Goal: Communication & Community: Answer question/provide support

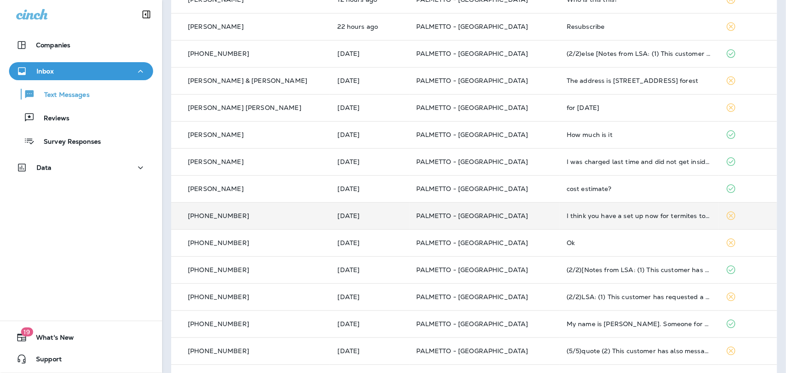
scroll to position [135, 0]
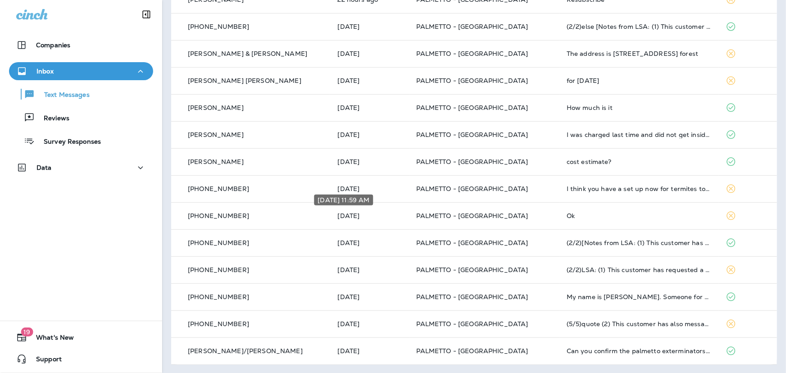
click at [354, 196] on div "[DATE] 11:59 AM" at bounding box center [343, 200] width 59 height 11
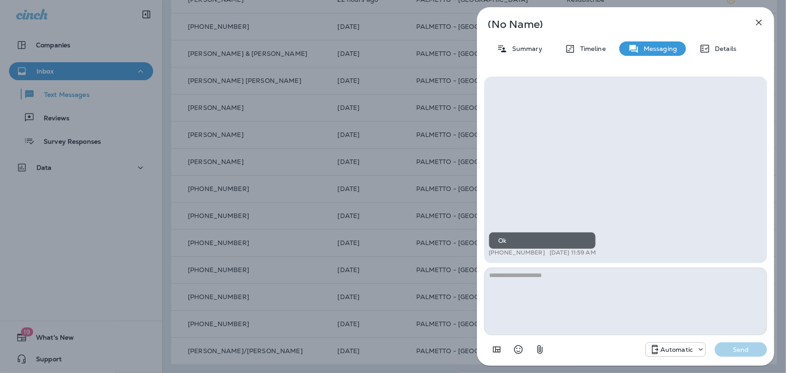
click at [759, 19] on icon "button" at bounding box center [759, 22] width 11 height 11
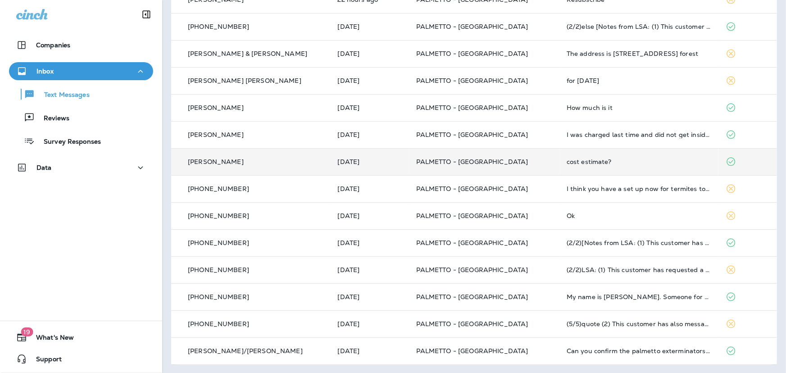
click at [506, 164] on p "PALMETTO - [GEOGRAPHIC_DATA]" at bounding box center [485, 161] width 136 height 7
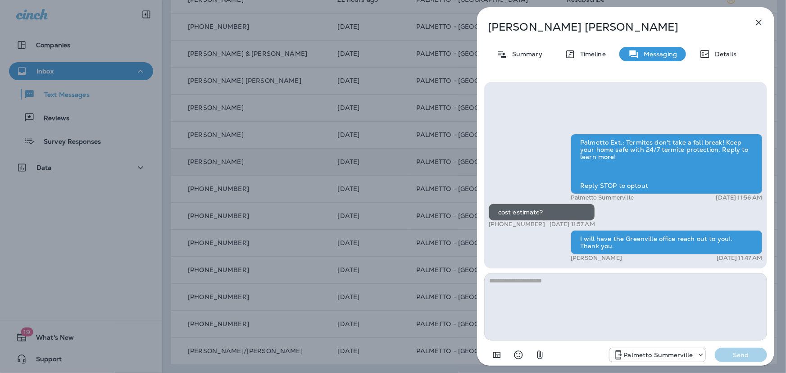
click at [760, 20] on icon "button" at bounding box center [759, 22] width 11 height 11
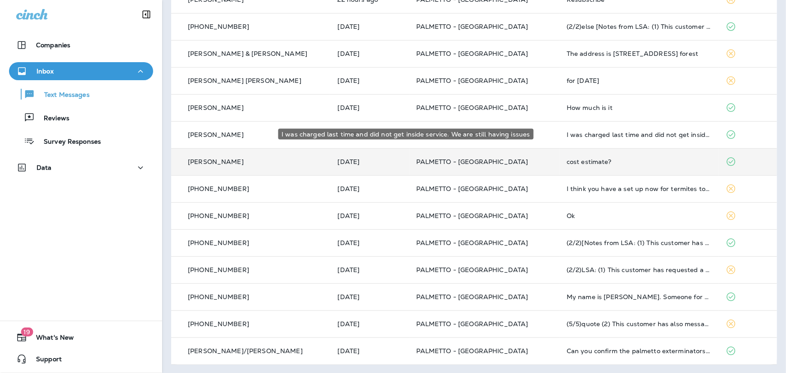
click at [567, 135] on div "I was charged last time and did not get inside service. We are still having iss…" at bounding box center [639, 134] width 145 height 7
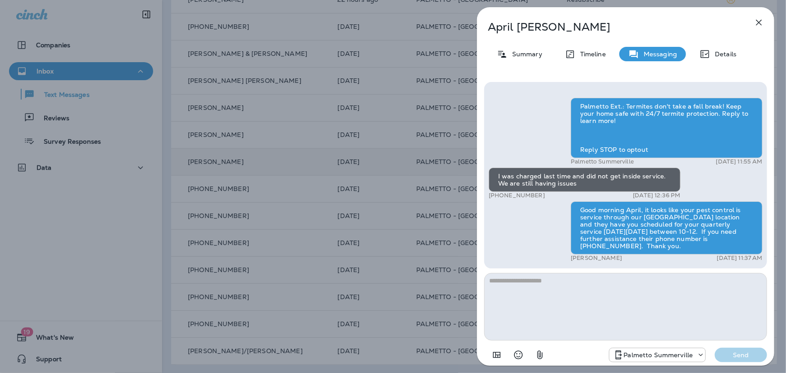
click at [754, 25] on icon "button" at bounding box center [759, 22] width 11 height 11
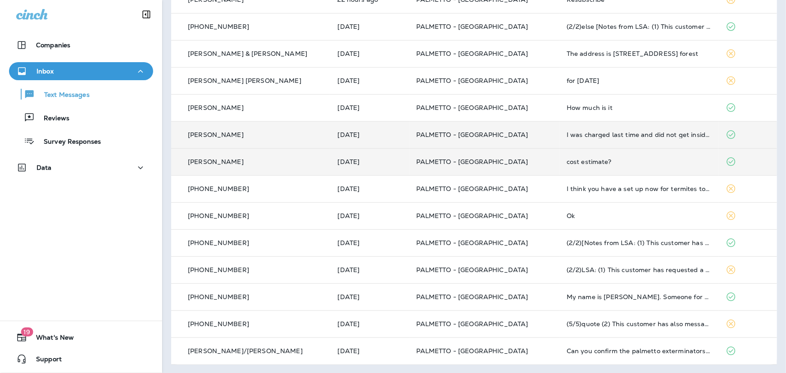
click at [601, 128] on td "I was charged last time and did not get inside service. We are still having iss…" at bounding box center [639, 134] width 159 height 27
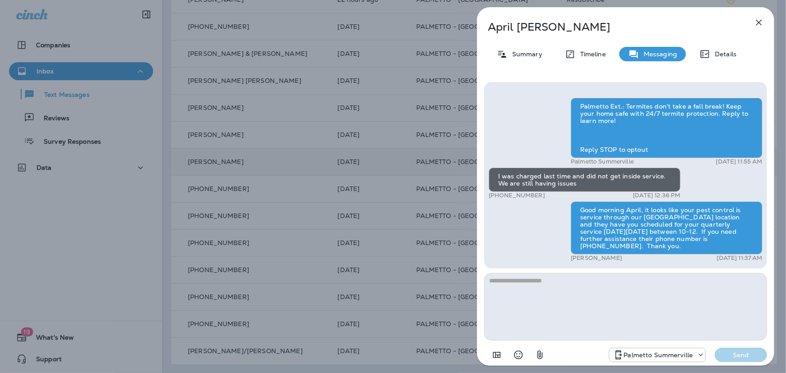
click at [762, 23] on icon "button" at bounding box center [759, 22] width 11 height 11
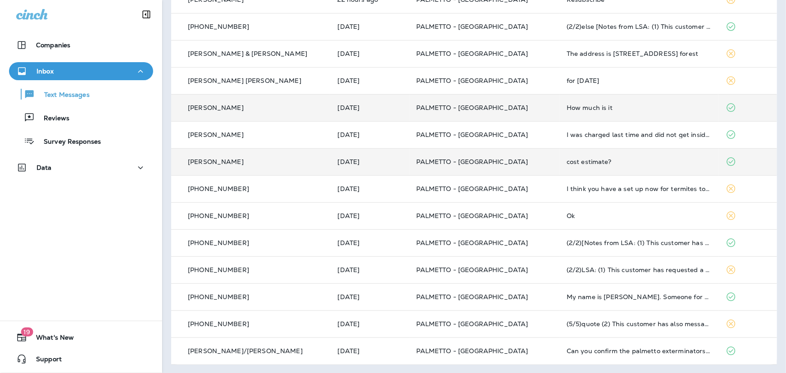
click at [586, 107] on div "How much is it" at bounding box center [639, 107] width 145 height 7
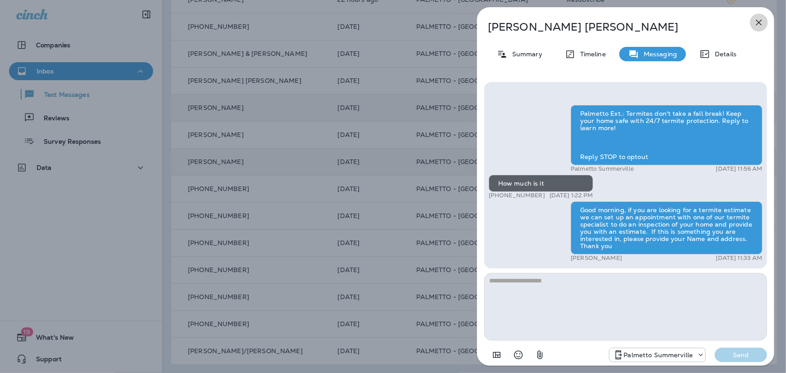
click at [761, 19] on icon "button" at bounding box center [759, 22] width 11 height 11
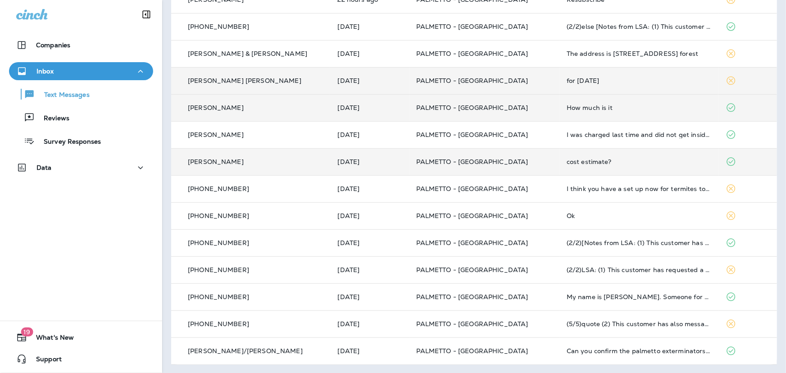
click at [560, 82] on td "for [DATE]" at bounding box center [639, 80] width 159 height 27
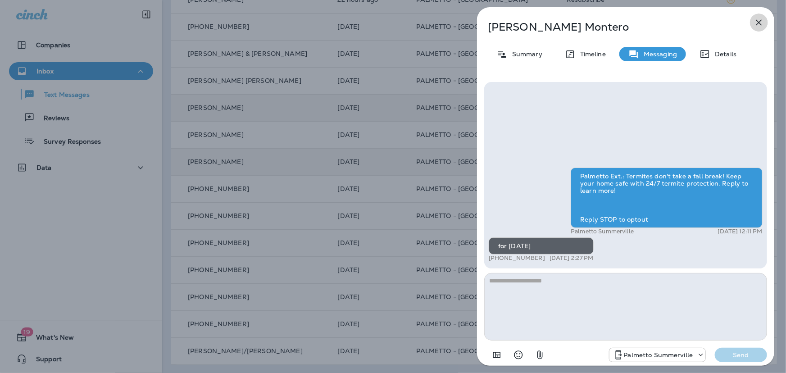
click at [763, 22] on icon "button" at bounding box center [759, 22] width 11 height 11
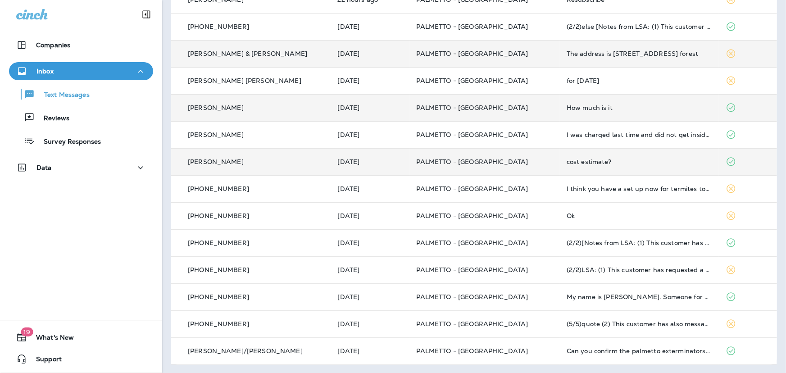
click at [567, 53] on div "The address is [STREET_ADDRESS] forest" at bounding box center [639, 53] width 145 height 7
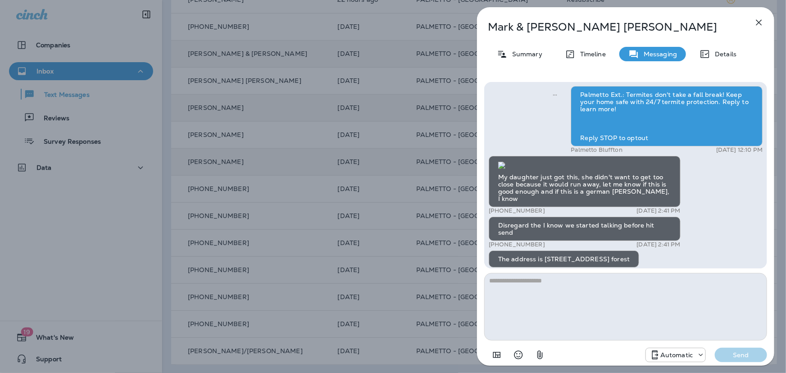
scroll to position [-219, 0]
click at [755, 18] on icon "button" at bounding box center [759, 22] width 11 height 11
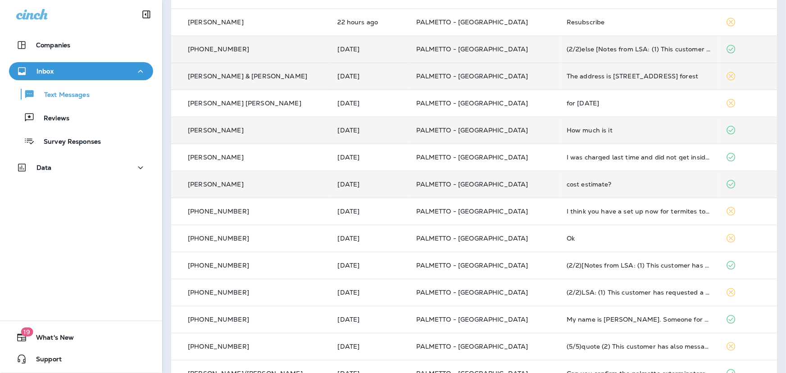
scroll to position [95, 0]
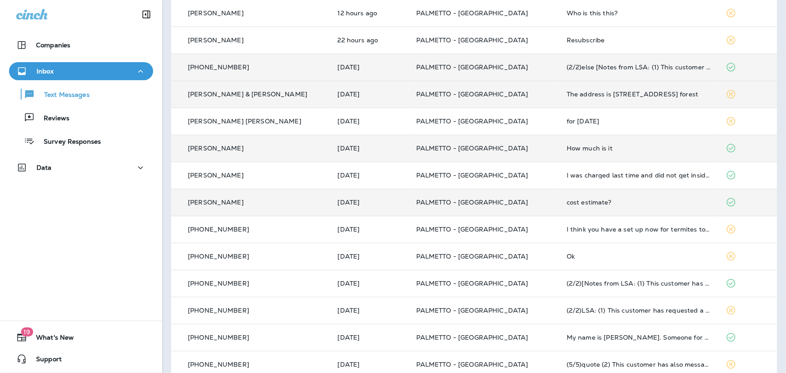
click at [599, 73] on td "(2/2)else [Notes from LSA: (1) This customer has requested a quote (2) This cus…" at bounding box center [639, 67] width 159 height 27
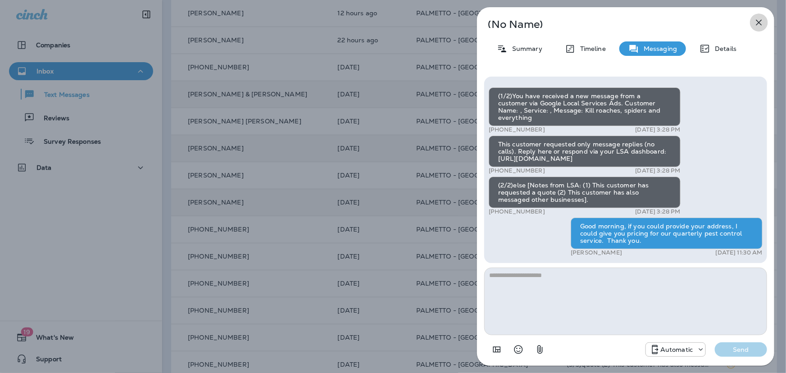
click at [761, 25] on icon "button" at bounding box center [759, 22] width 11 height 11
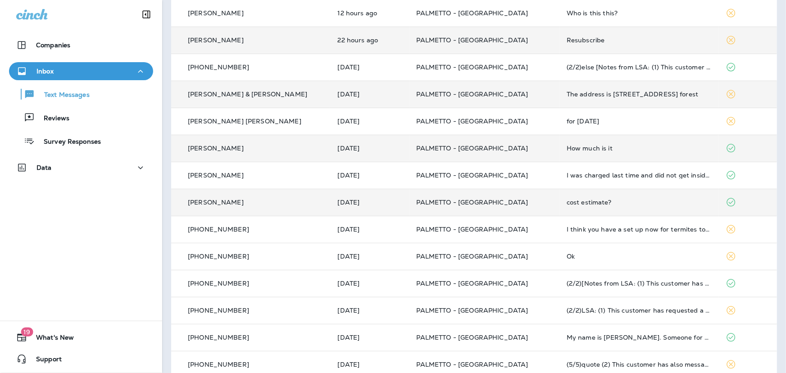
click at [588, 41] on div "Resubscribe" at bounding box center [639, 40] width 145 height 7
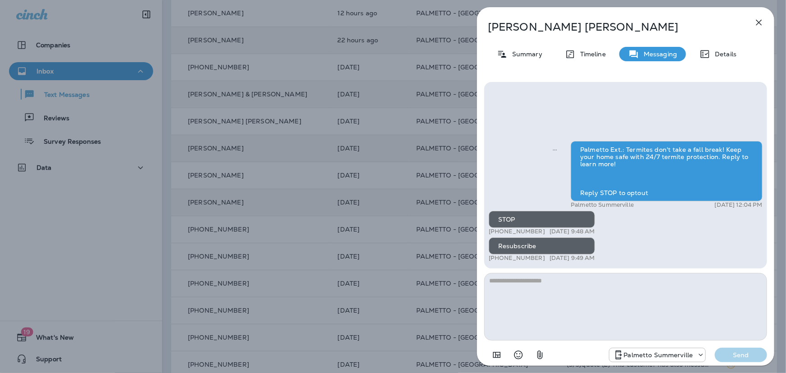
click at [754, 26] on icon "button" at bounding box center [759, 22] width 11 height 11
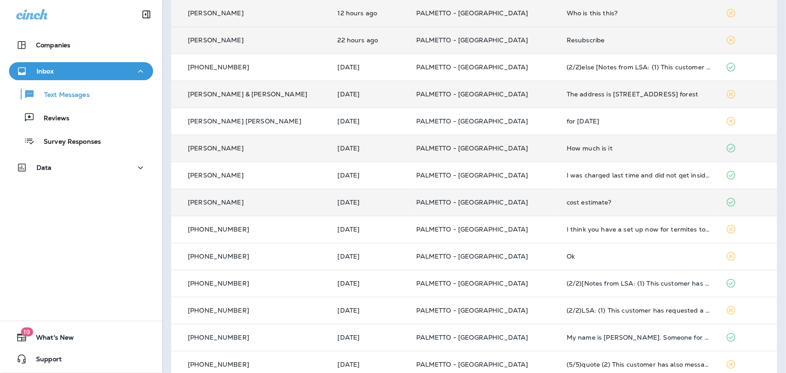
click at [567, 18] on td "Who is this this?" at bounding box center [639, 13] width 159 height 27
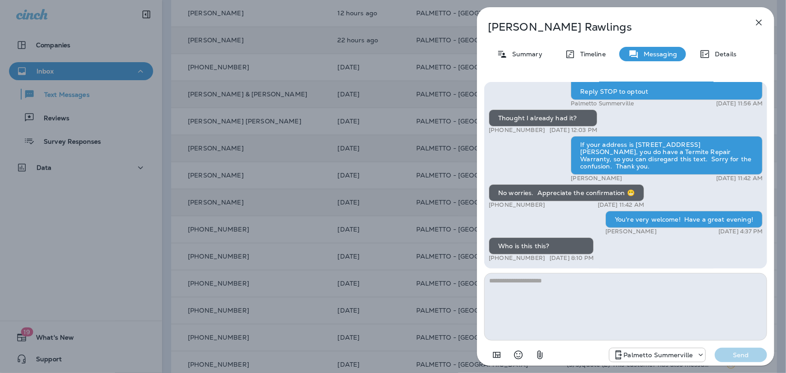
click at [758, 25] on icon "button" at bounding box center [759, 22] width 11 height 11
